Goal: Check status

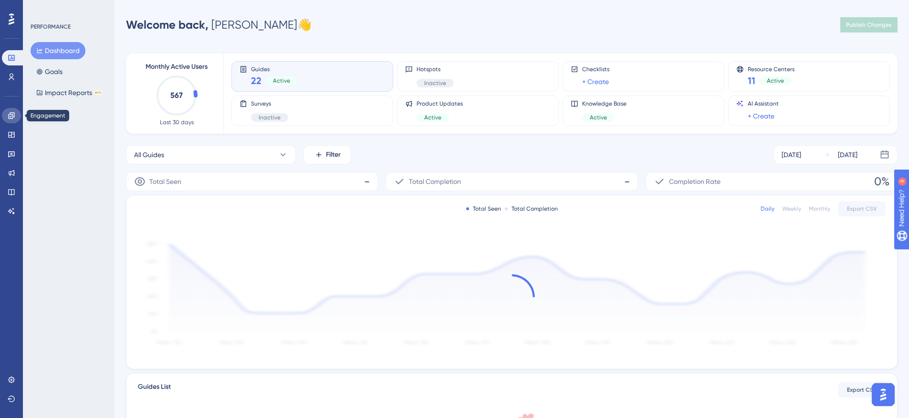
click at [10, 120] on link at bounding box center [11, 115] width 19 height 15
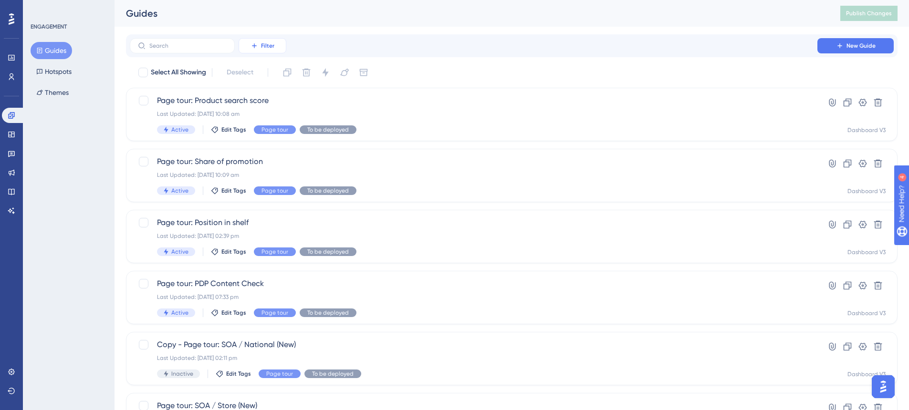
click at [251, 44] on icon at bounding box center [255, 46] width 8 height 8
click at [385, 106] on div "Page tour: Product search score Last Updated: [DATE] 10:08 am Active Edit Tags …" at bounding box center [473, 114] width 633 height 39
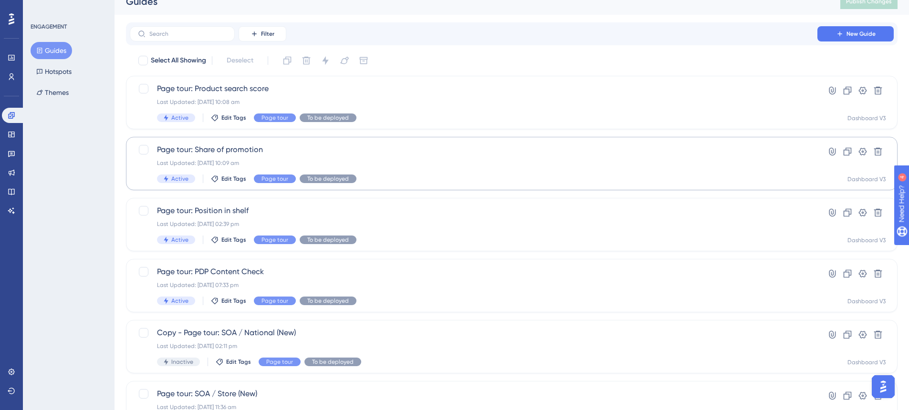
scroll to position [24, 0]
